Goal: Transaction & Acquisition: Purchase product/service

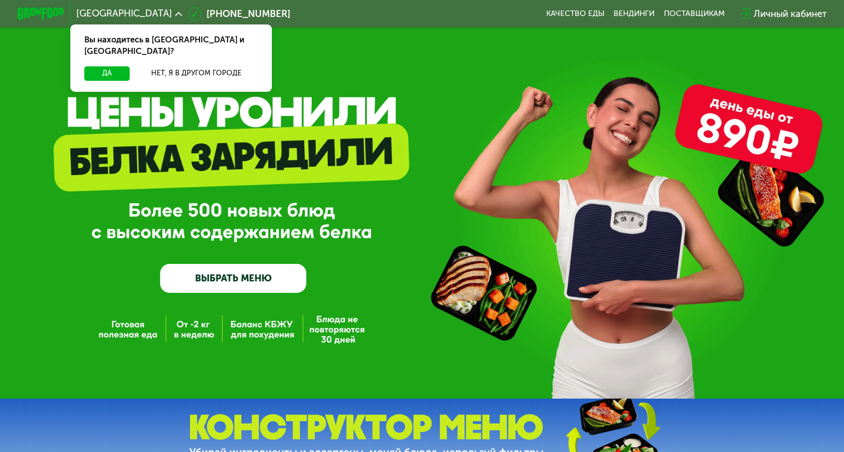
scroll to position [150, 0]
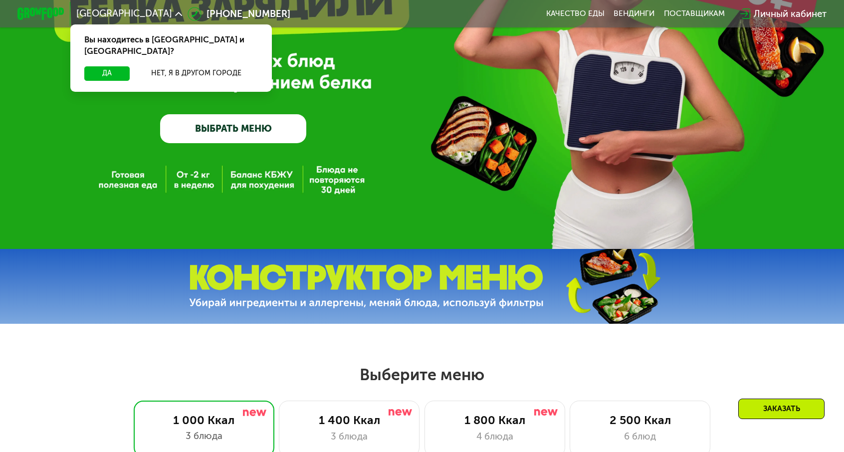
click at [243, 129] on link "ВЫБРАТЬ МЕНЮ" at bounding box center [233, 128] width 146 height 29
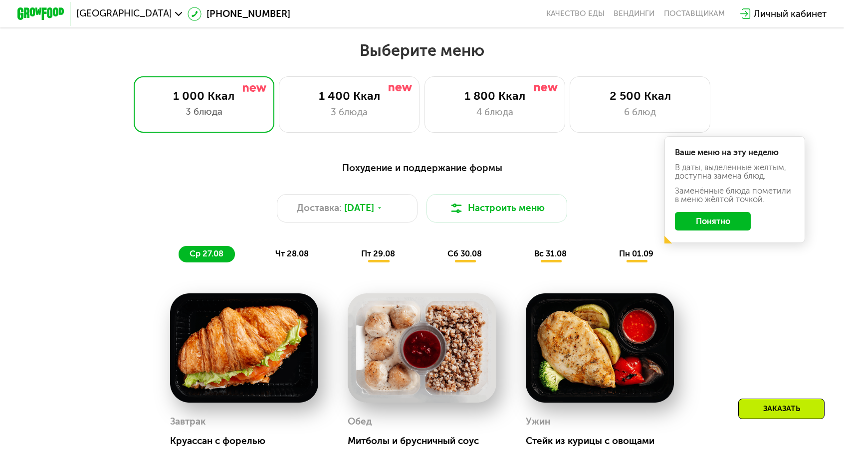
scroll to position [488, 0]
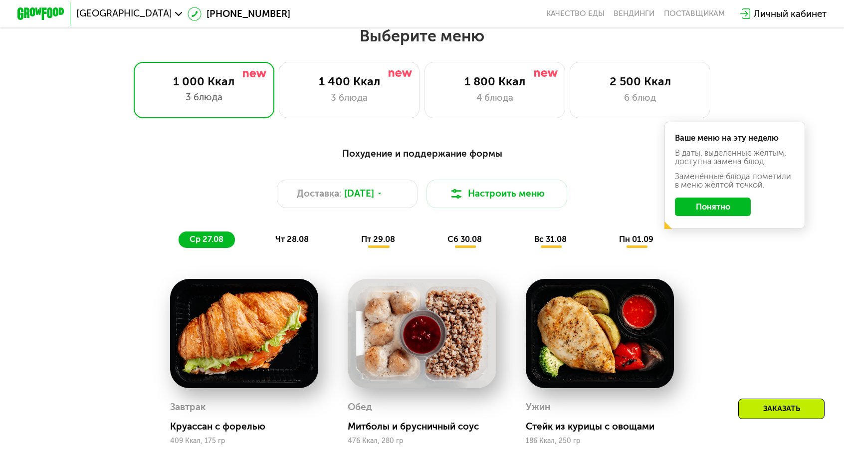
drag, startPoint x: 823, startPoint y: 143, endPoint x: 786, endPoint y: 123, distance: 42.0
click at [823, 143] on div "Похудение и поддержание формы Доставка: [DATE] Настроить меню ср 27.08 чт 28.08…" at bounding box center [422, 392] width 844 height 524
click at [352, 93] on div "3 блюда" at bounding box center [349, 98] width 116 height 14
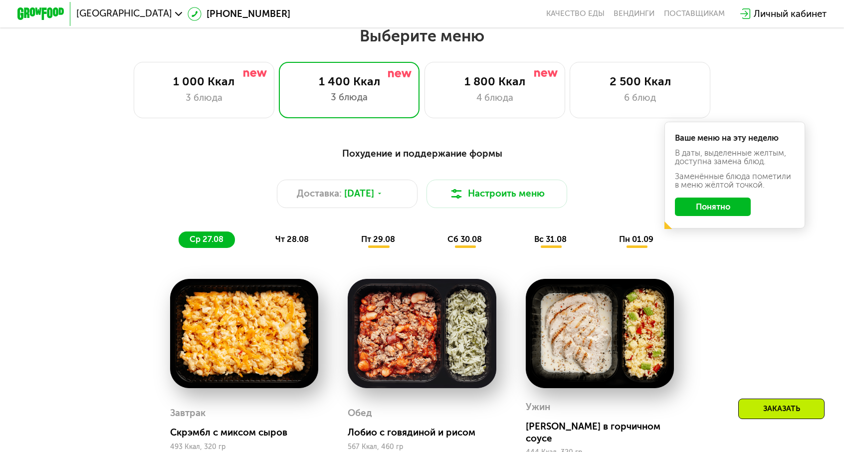
click at [686, 198] on button "Понятно" at bounding box center [712, 207] width 75 height 19
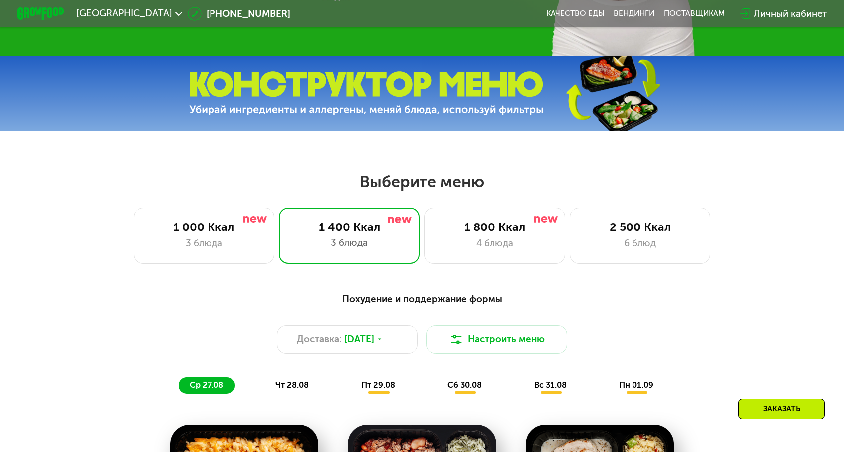
scroll to position [0, 0]
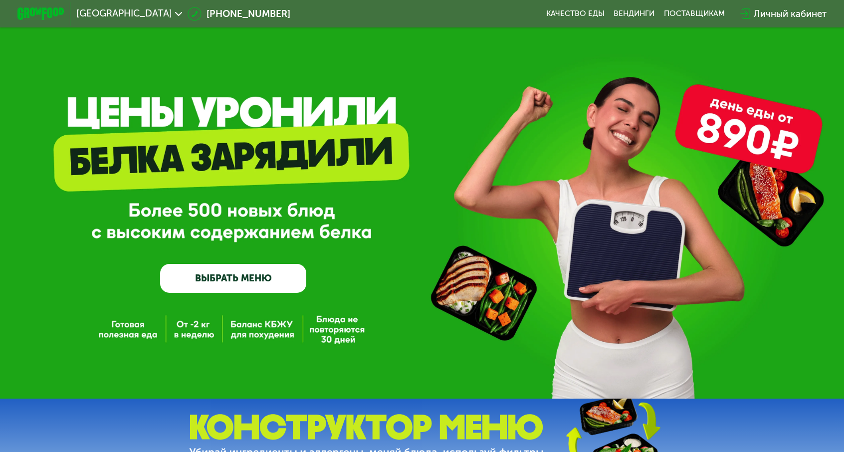
click at [228, 268] on div "GrowFood — доставка правильного питания ВЫБРАТЬ МЕНЮ" at bounding box center [233, 214] width 146 height 158
click at [229, 269] on link "ВЫБРАТЬ МЕНЮ" at bounding box center [233, 278] width 146 height 29
click at [241, 280] on link "ВЫБРАТЬ МЕНЮ" at bounding box center [233, 278] width 146 height 29
click at [237, 272] on link "ВЫБРАТЬ МЕНЮ" at bounding box center [233, 278] width 146 height 29
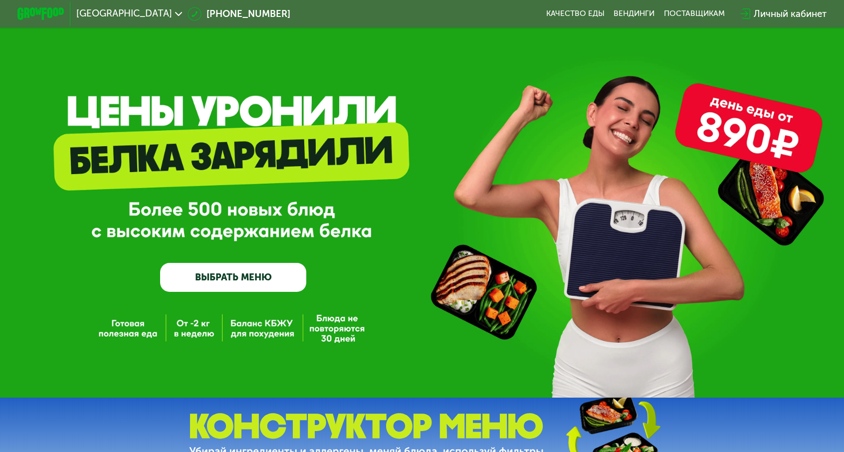
click at [238, 263] on div "GrowFood — доставка правильного питания ВЫБРАТЬ МЕНЮ" at bounding box center [233, 213] width 146 height 158
click at [245, 272] on link "ВЫБРАТЬ МЕНЮ" at bounding box center [233, 277] width 146 height 29
click at [244, 270] on link "ВЫБРАТЬ МЕНЮ" at bounding box center [233, 276] width 146 height 29
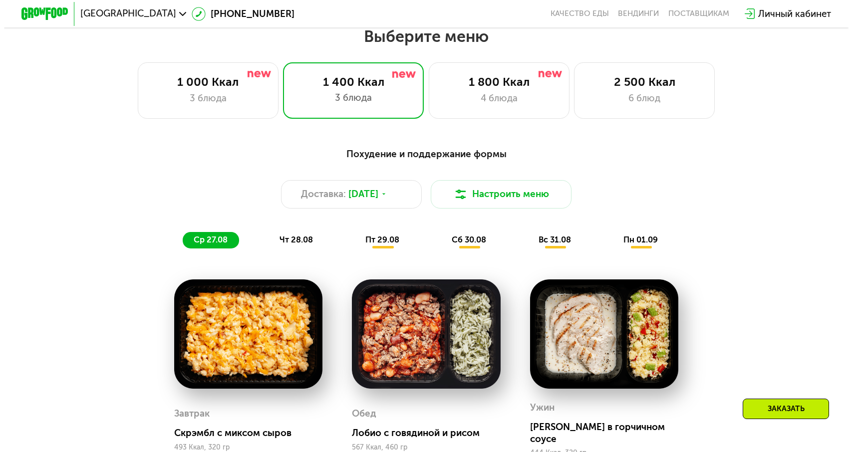
scroll to position [488, 0]
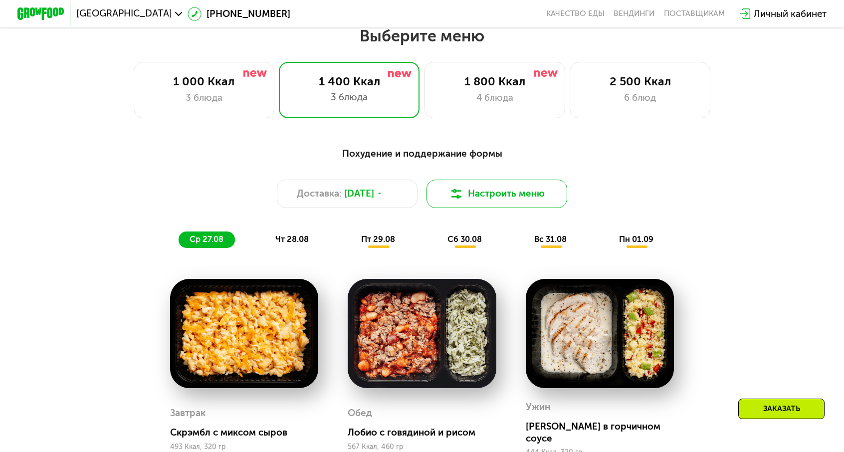
click at [469, 180] on button "Настроить меню" at bounding box center [497, 194] width 141 height 28
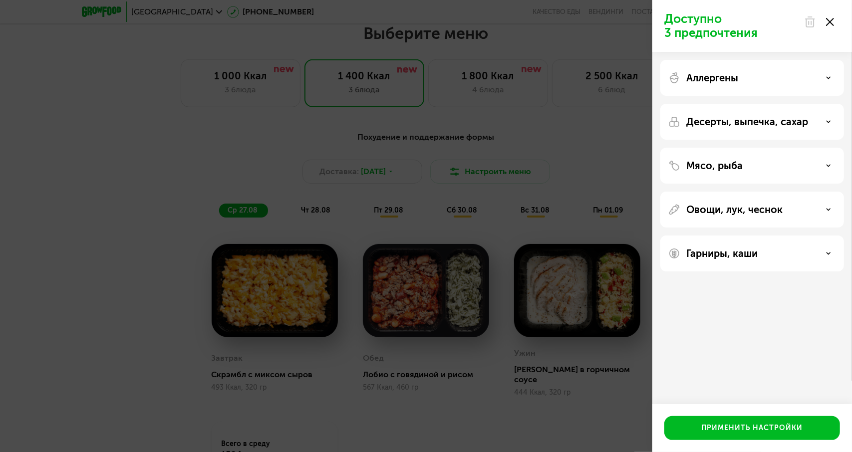
click at [789, 52] on div "Аллергены Десерты, выпечка, сахар Мясо, рыба Овощи, лук, чеснок Гарниры, каши" at bounding box center [752, 166] width 200 height 228
click at [793, 73] on div "Аллергены" at bounding box center [752, 78] width 168 height 12
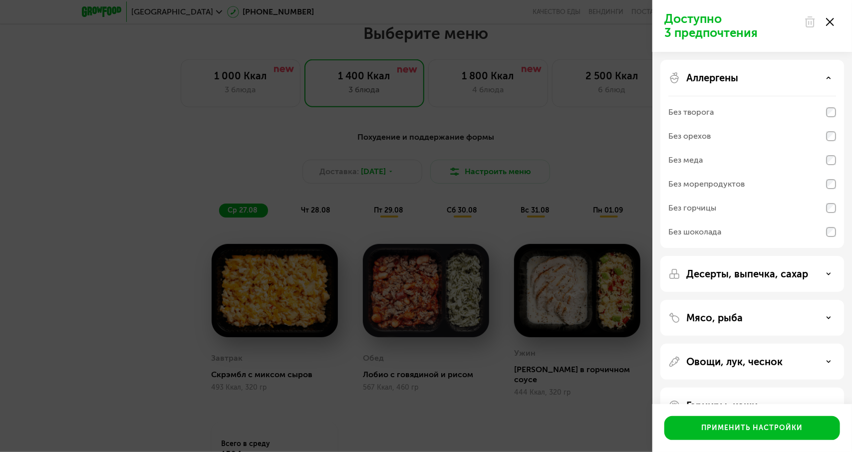
click at [791, 73] on div "Аллергены" at bounding box center [752, 78] width 168 height 12
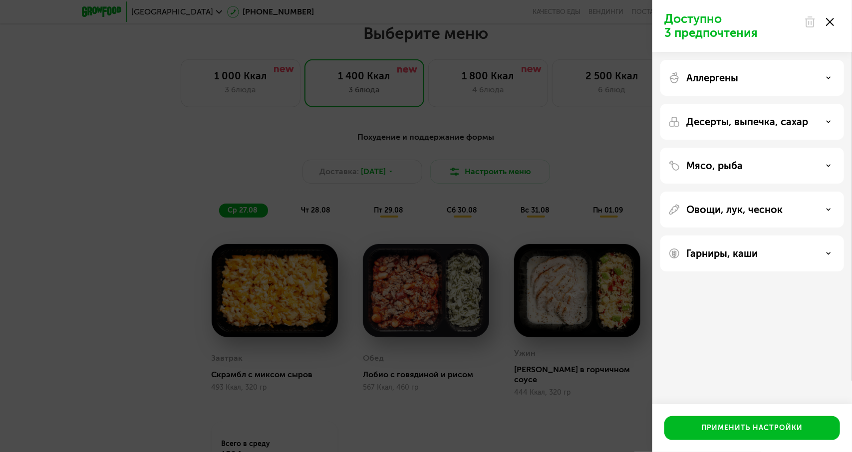
click at [787, 122] on p "Десерты, выпечка, сахар" at bounding box center [747, 122] width 122 height 12
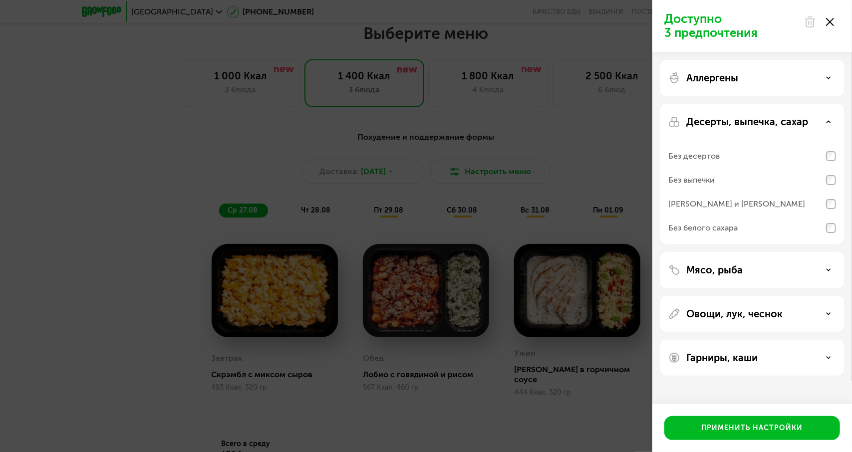
click at [787, 125] on p "Десерты, выпечка, сахар" at bounding box center [747, 122] width 122 height 12
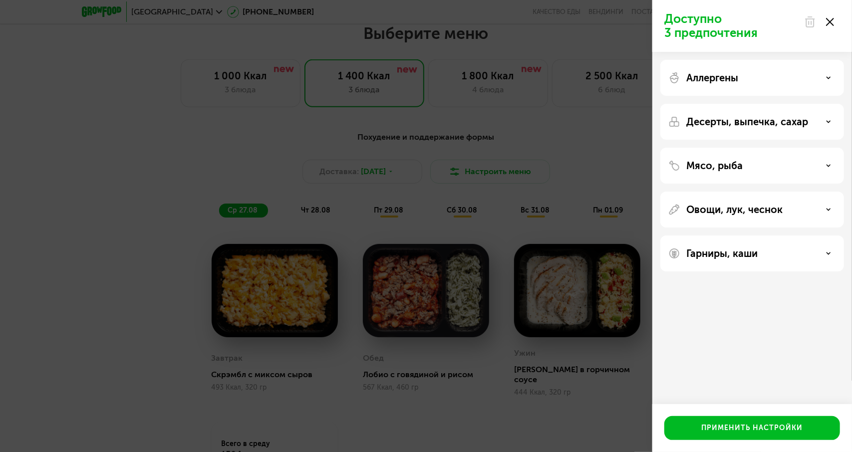
click at [774, 163] on div "Мясо, рыба" at bounding box center [752, 166] width 168 height 12
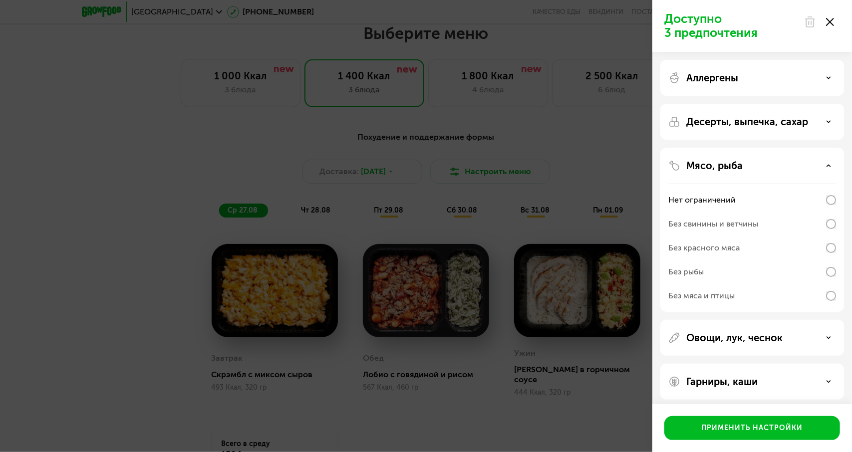
click at [836, 320] on div "Мясо, рыба Нет ограничений Без свинины и ветчины Без красного мяса Без рыбы Без…" at bounding box center [752, 338] width 184 height 36
click at [719, 364] on div "Овощи, лук, чеснок" at bounding box center [752, 382] width 184 height 36
click at [723, 337] on p "Овощи, лук, чеснок" at bounding box center [734, 338] width 96 height 12
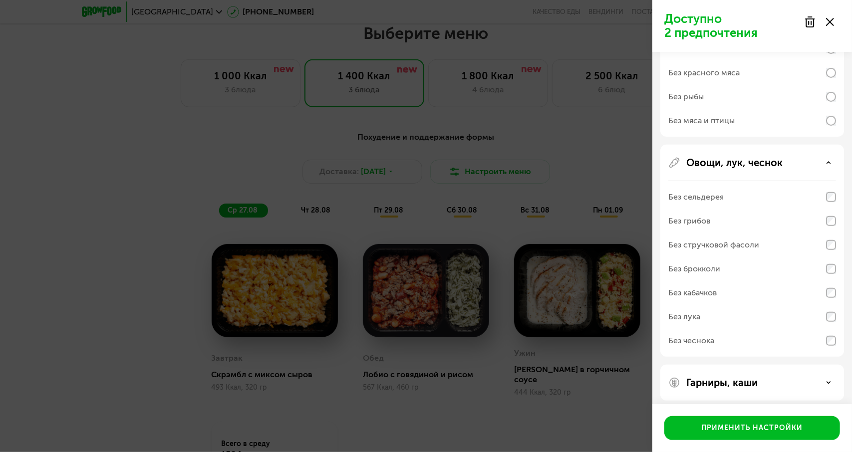
scroll to position [181, 0]
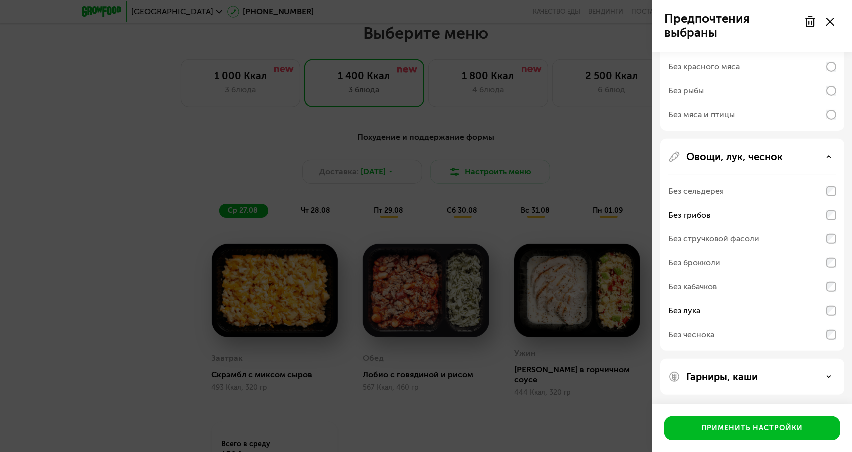
click at [796, 380] on div "Гарниры, каши" at bounding box center [752, 377] width 168 height 12
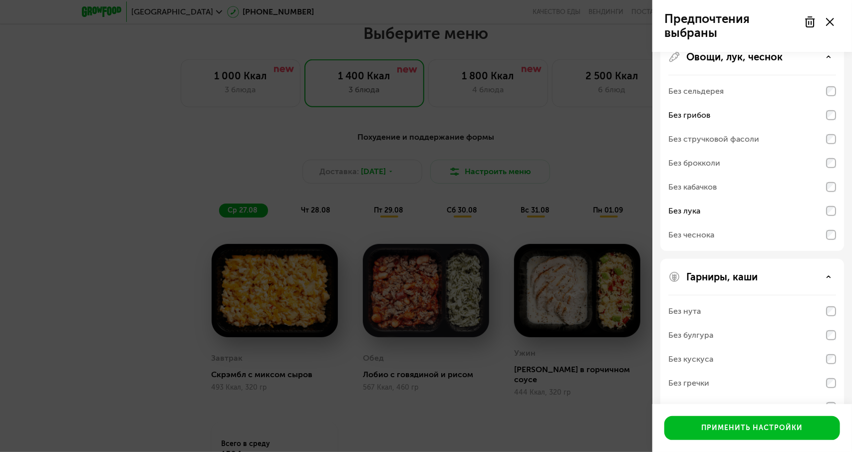
scroll to position [309, 0]
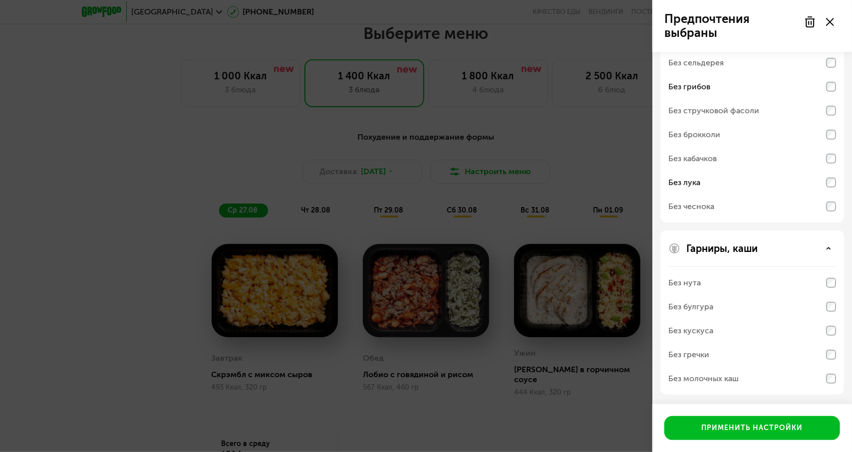
click at [831, 287] on div "Без нута" at bounding box center [752, 283] width 168 height 24
click at [797, 286] on div "Без нута" at bounding box center [752, 283] width 168 height 24
click at [771, 263] on div "Гарниры, каши Без нута Без булгура Без кускуса Без гречки Без молочных каш" at bounding box center [752, 313] width 184 height 164
click at [744, 213] on div "Без чеснока" at bounding box center [752, 207] width 168 height 24
click at [740, 207] on div "Без чеснока" at bounding box center [752, 207] width 168 height 24
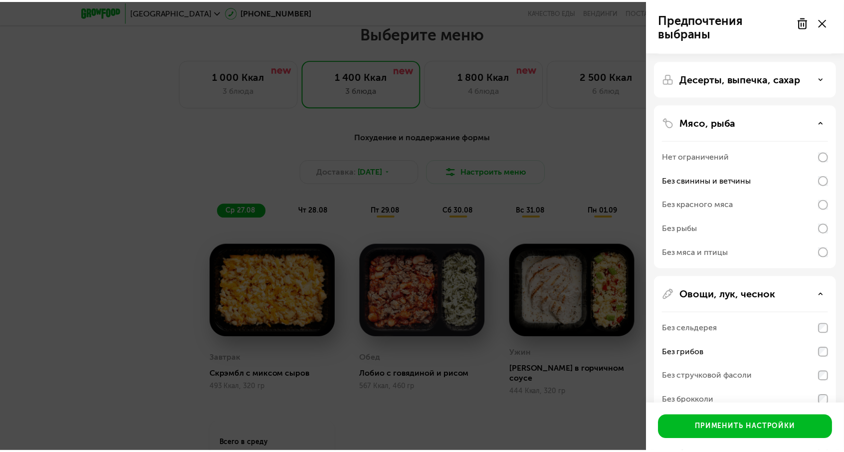
scroll to position [50, 0]
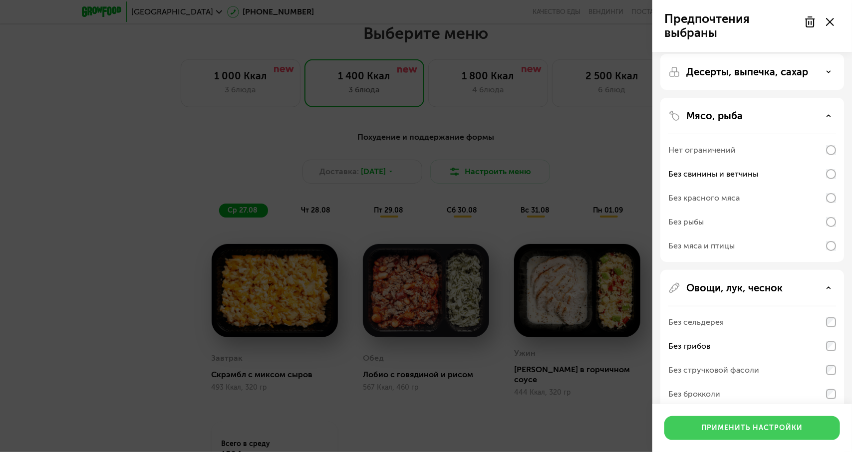
click at [777, 432] on div "Применить настройки" at bounding box center [751, 428] width 101 height 10
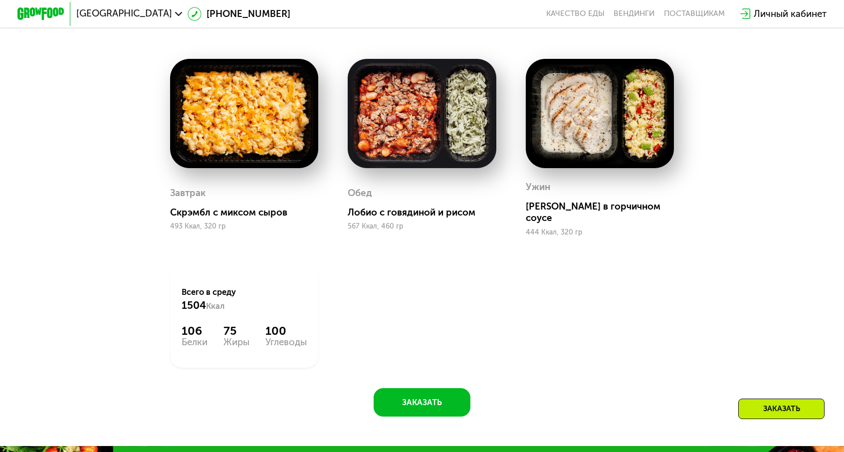
scroll to position [538, 0]
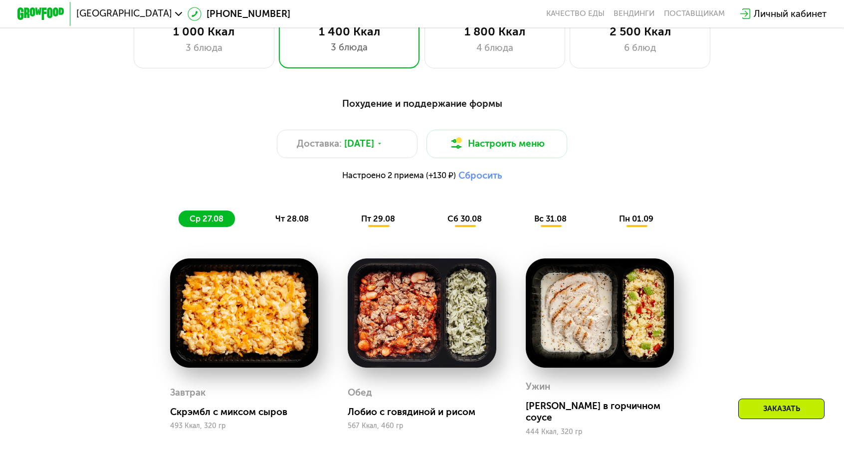
click at [309, 214] on span "чт 28.08" at bounding box center [291, 218] width 33 height 9
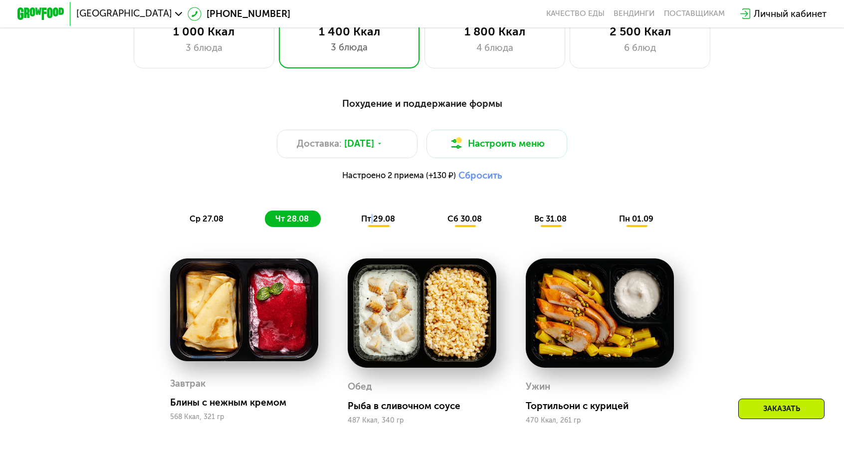
drag, startPoint x: 380, startPoint y: 182, endPoint x: 386, endPoint y: 185, distance: 7.1
click at [382, 214] on span "пт 29.08" at bounding box center [378, 218] width 34 height 9
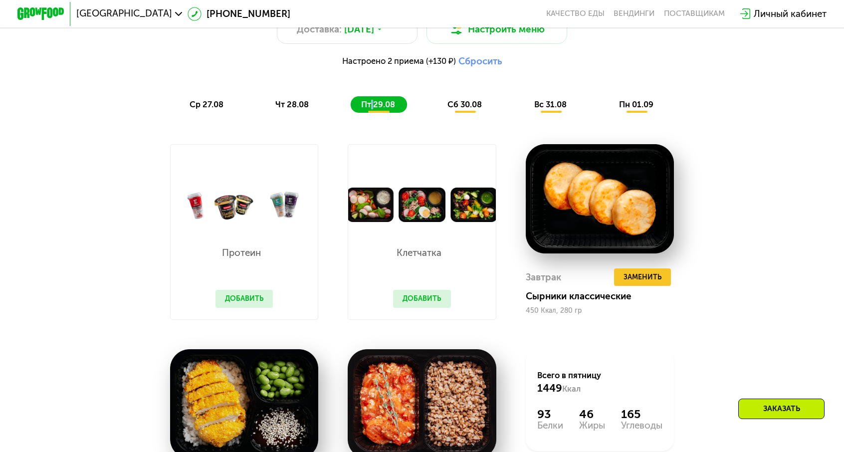
scroll to position [588, 0]
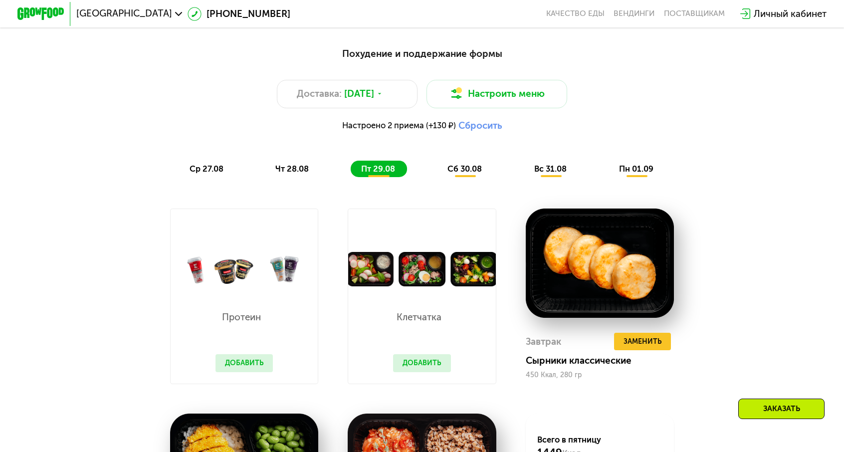
click at [454, 164] on span "сб 30.08" at bounding box center [465, 168] width 34 height 9
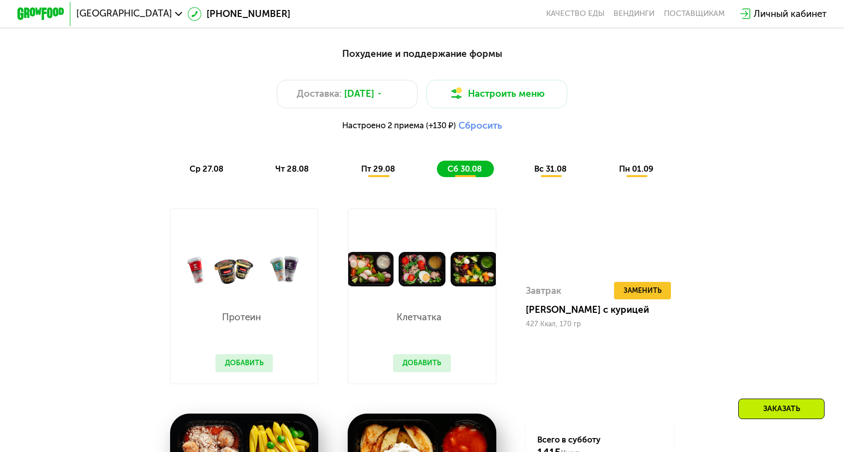
scroll to position [638, 0]
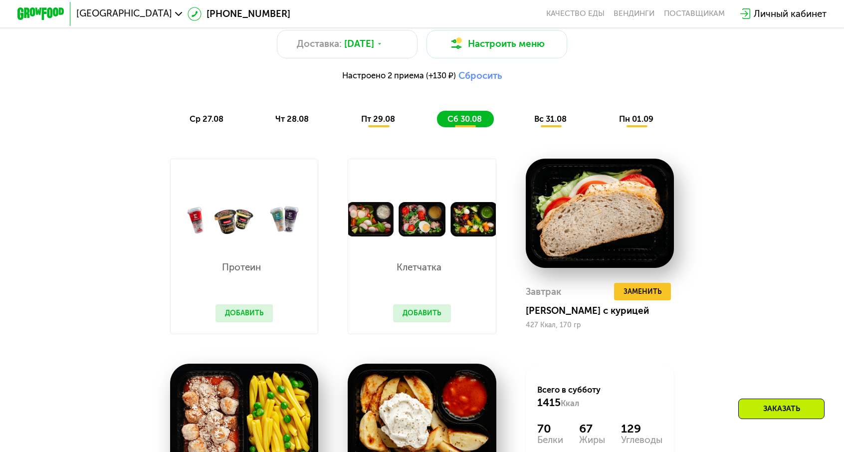
click at [609, 111] on div "вс 31.08" at bounding box center [637, 119] width 57 height 16
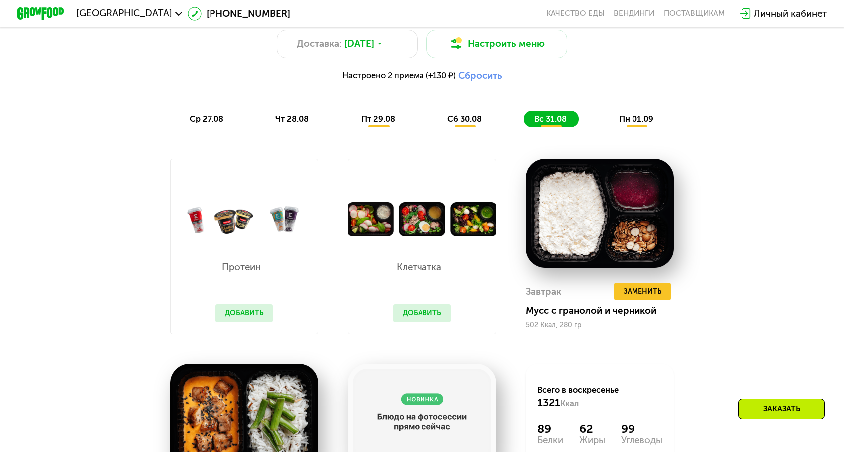
click at [609, 111] on div "пн 01.09" at bounding box center [637, 119] width 57 height 16
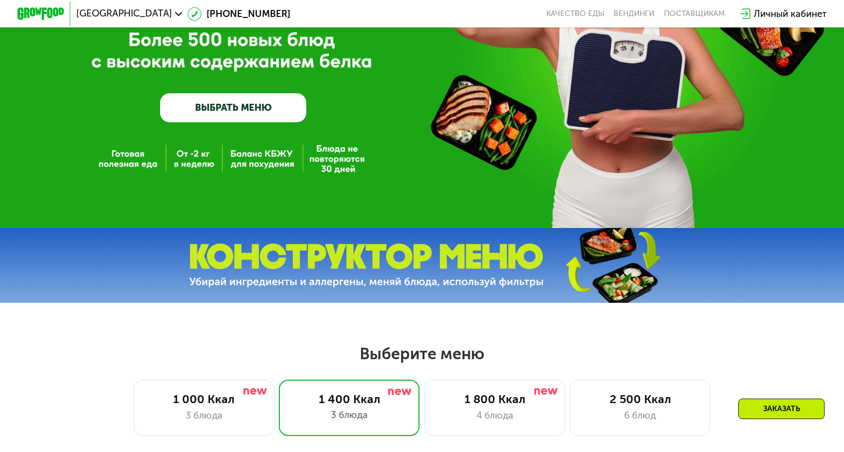
scroll to position [0, 0]
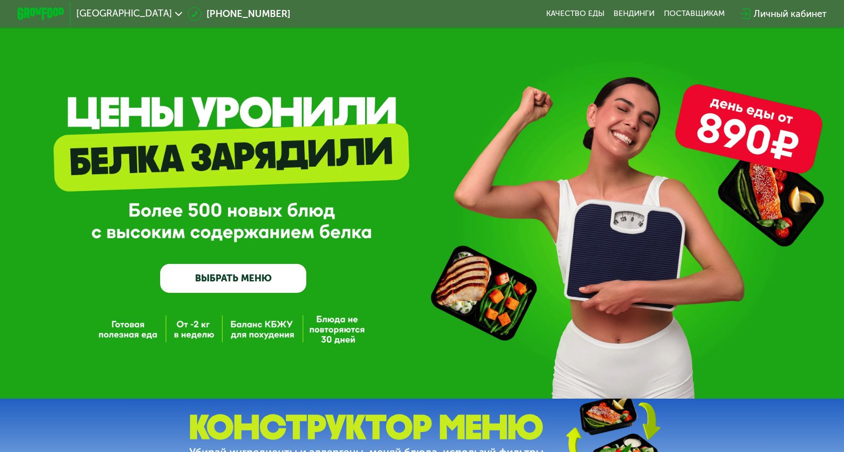
click at [670, 161] on div "GrowFood — доставка правильного питания ВЫБРАТЬ МЕНЮ" at bounding box center [422, 214] width 844 height 158
click at [225, 286] on link "ВЫБРАТЬ МЕНЮ" at bounding box center [233, 278] width 146 height 29
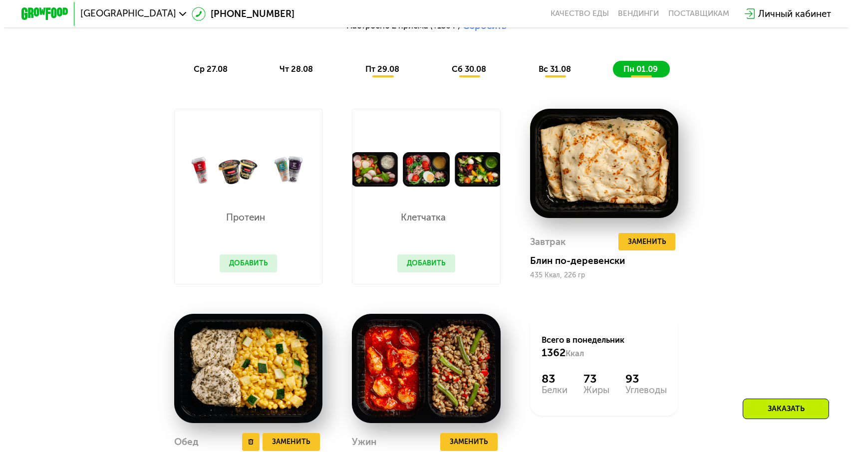
scroll to position [488, 0]
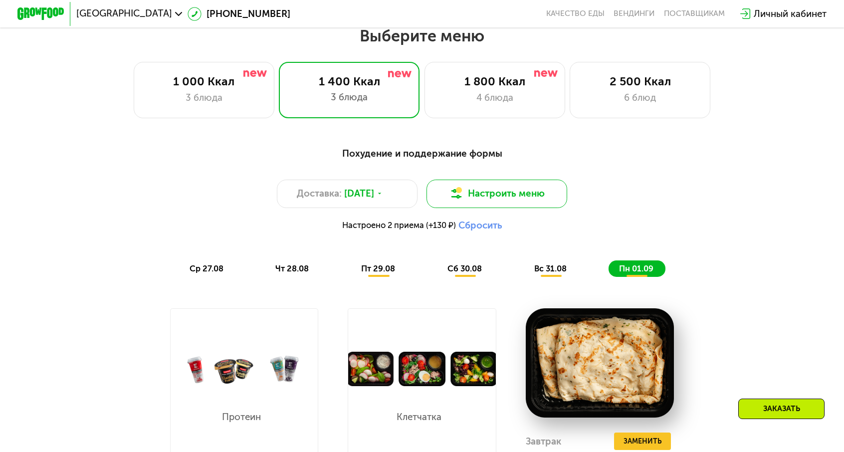
click at [475, 180] on button "Настроить меню" at bounding box center [497, 194] width 141 height 28
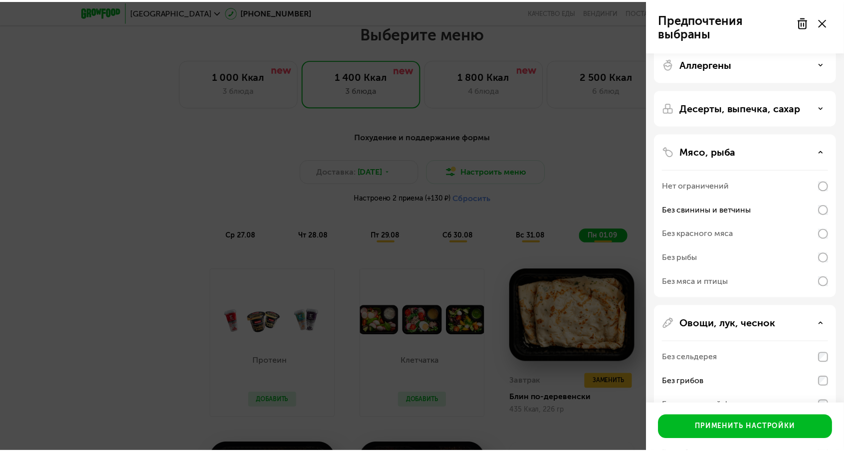
scroll to position [0, 0]
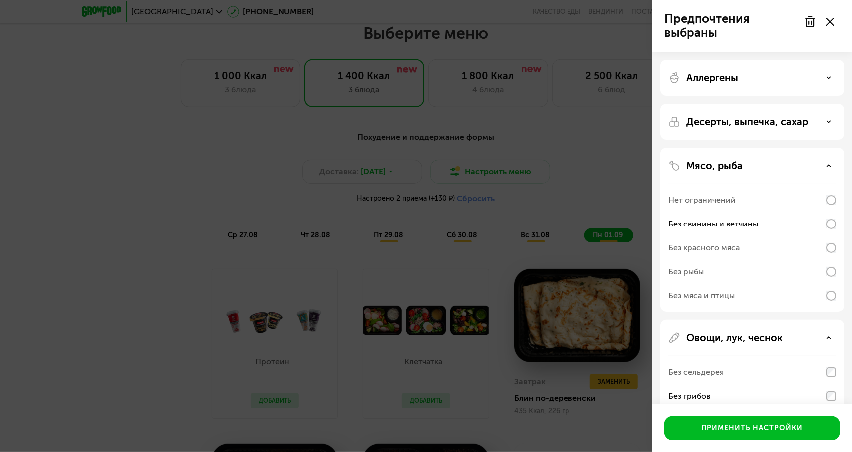
click at [744, 148] on div "Десерты, выпечка, сахар" at bounding box center [752, 230] width 184 height 164
click at [744, 123] on p "Десерты, выпечка, сахар" at bounding box center [747, 122] width 122 height 12
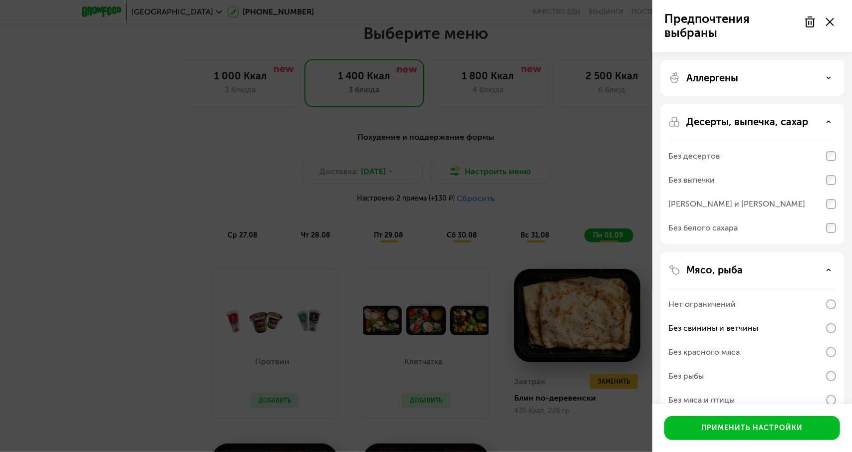
click at [737, 74] on p "Аллергены" at bounding box center [712, 78] width 52 height 12
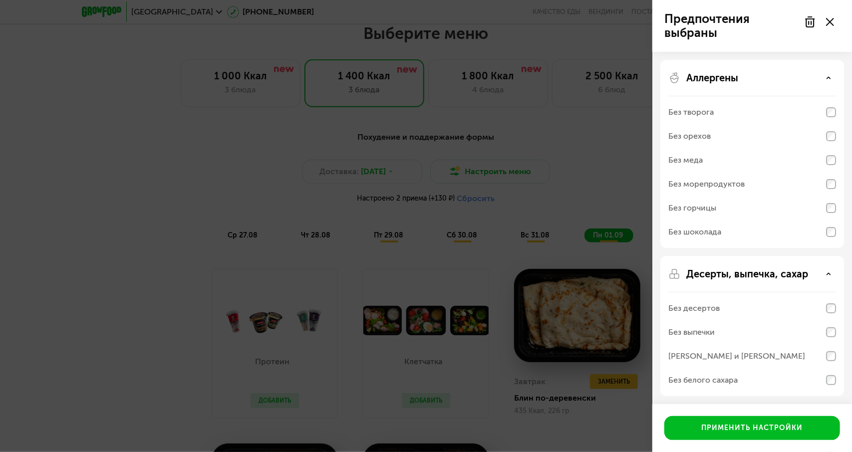
click at [577, 129] on div "Предпочтения выбраны Аллергены Без творога Без орехов Без меда Без морепродукто…" at bounding box center [426, 226] width 852 height 452
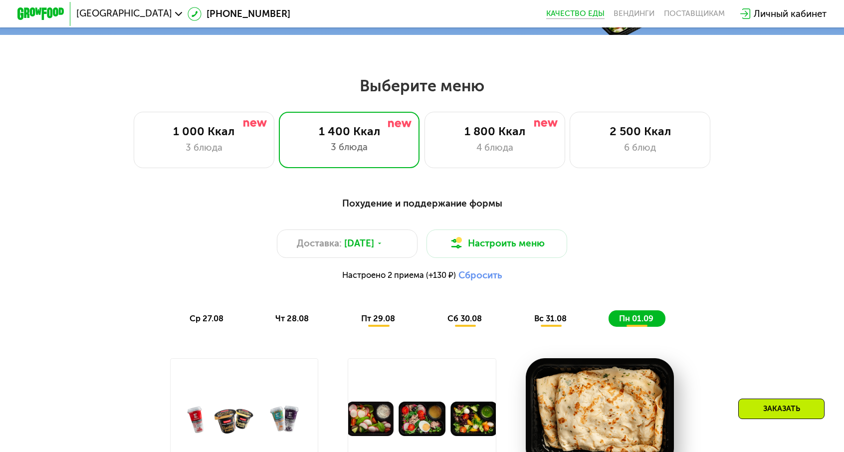
scroll to position [239, 0]
